Goal: Task Accomplishment & Management: Use online tool/utility

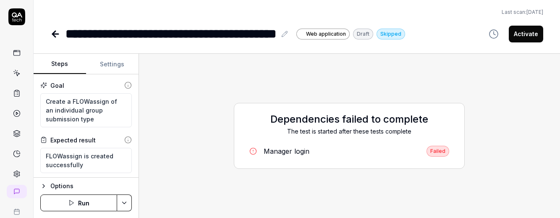
type textarea "*"
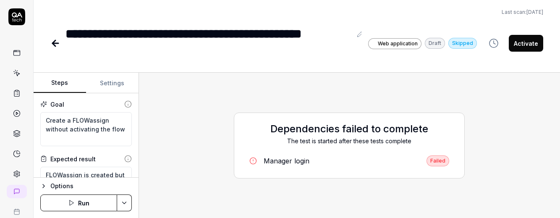
scroll to position [35, 0]
type textarea "*"
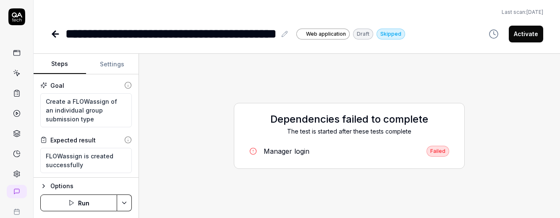
type textarea "*"
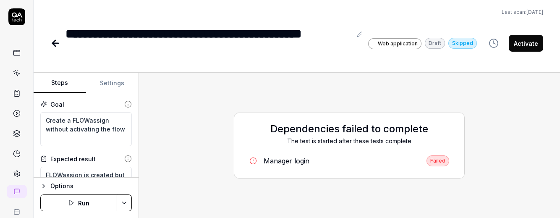
type textarea "*"
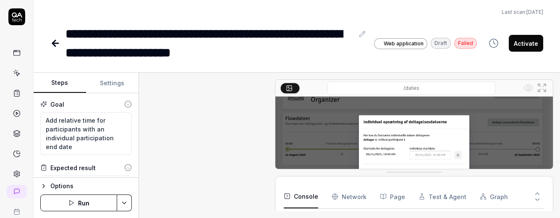
type textarea "*"
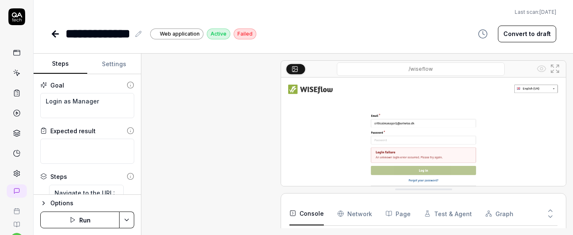
type textarea "*"
